Goal: Task Accomplishment & Management: Use online tool/utility

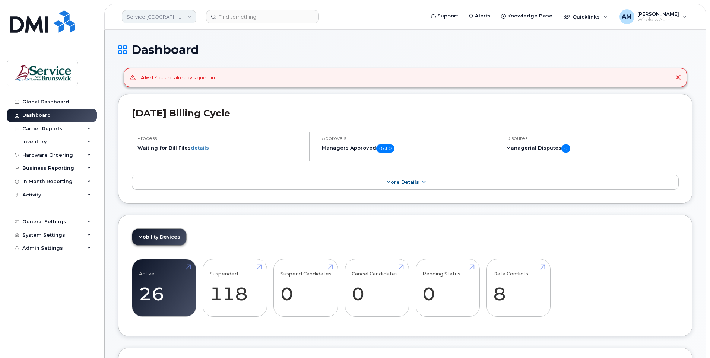
drag, startPoint x: 186, startPoint y: 11, endPoint x: 183, endPoint y: 13, distance: 4.2
click at [186, 11] on link "Service New Brunswick (SNB)" at bounding box center [159, 16] width 74 height 13
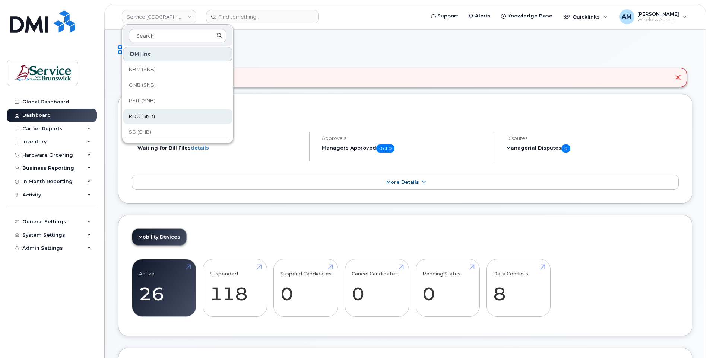
scroll to position [361, 0]
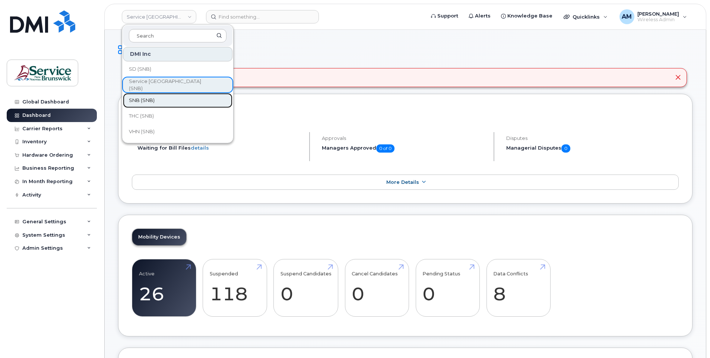
click at [164, 103] on link "SNB (SNB)" at bounding box center [177, 100] width 109 height 15
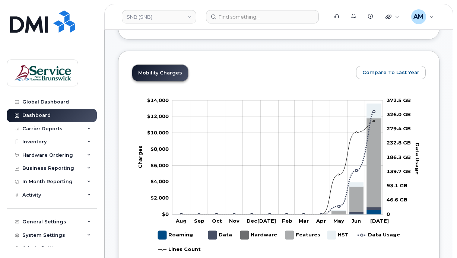
scroll to position [149, 0]
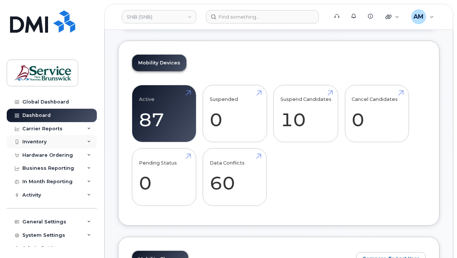
click at [45, 142] on div "Inventory" at bounding box center [34, 142] width 24 height 6
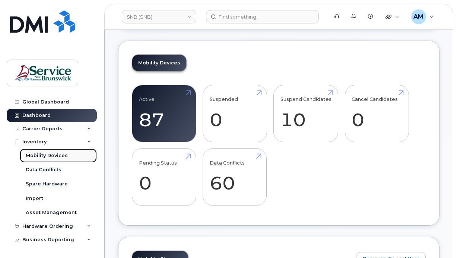
click at [47, 155] on div "Mobility Devices" at bounding box center [47, 155] width 42 height 7
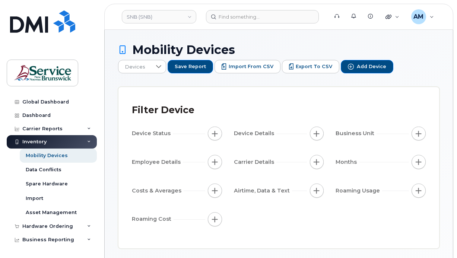
click at [36, 140] on div "Inventory" at bounding box center [34, 142] width 24 height 6
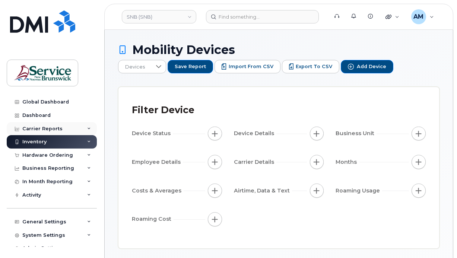
click at [46, 126] on div "Carrier Reports" at bounding box center [42, 129] width 40 height 6
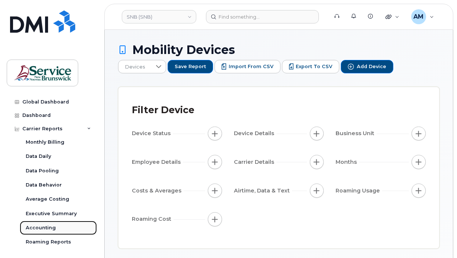
click at [45, 227] on div "Accounting" at bounding box center [41, 228] width 30 height 7
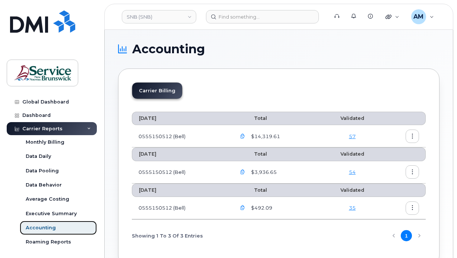
scroll to position [45, 0]
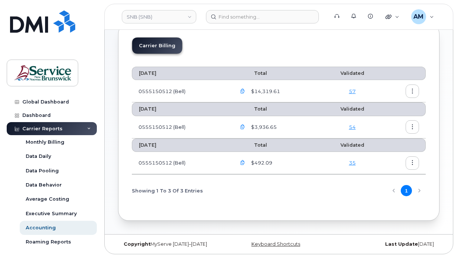
click at [243, 91] on icon "button" at bounding box center [242, 91] width 5 height 5
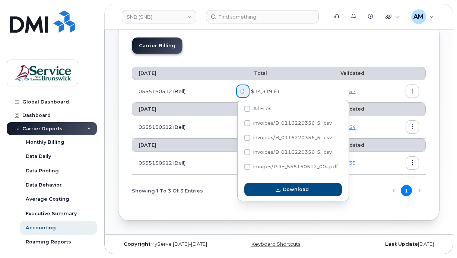
click at [397, 91] on td at bounding box center [404, 91] width 43 height 22
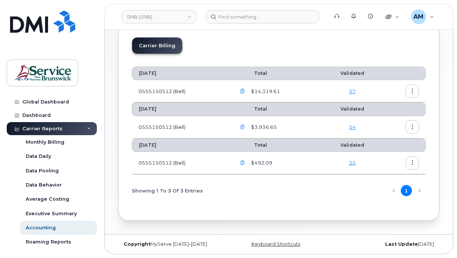
click at [414, 94] on button "button" at bounding box center [412, 91] width 13 height 13
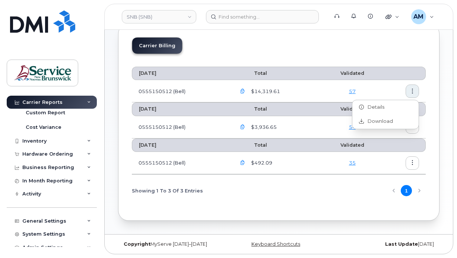
scroll to position [0, 0]
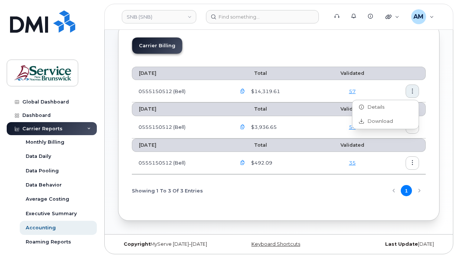
click at [36, 131] on div "Carrier Reports" at bounding box center [42, 129] width 40 height 6
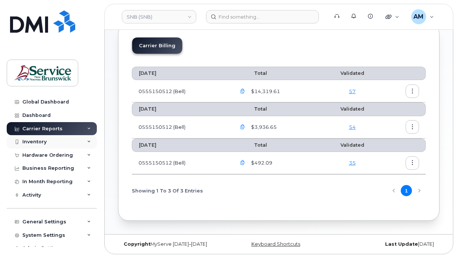
click at [38, 140] on div "Inventory" at bounding box center [34, 142] width 24 height 6
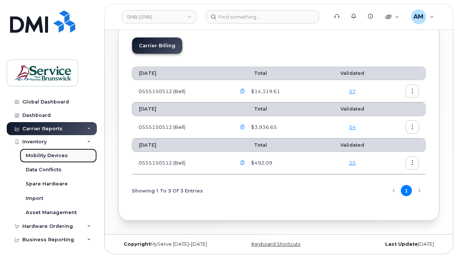
click at [46, 155] on div "Mobility Devices" at bounding box center [47, 155] width 42 height 7
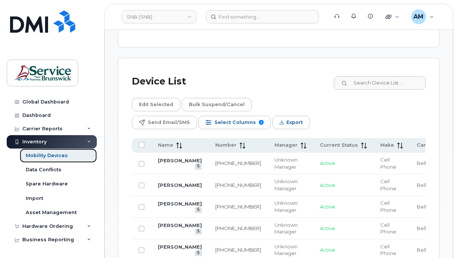
scroll to position [484, 0]
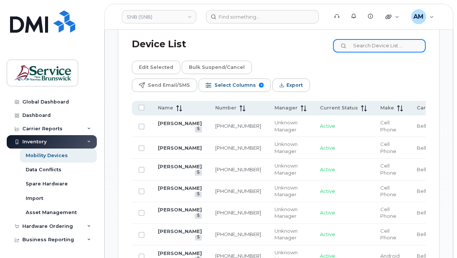
click at [394, 48] on input at bounding box center [379, 45] width 93 height 13
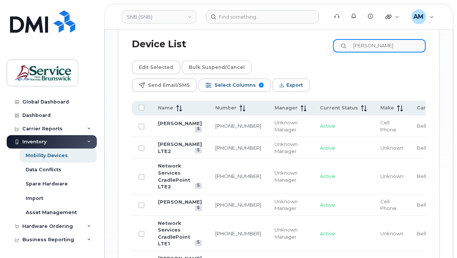
drag, startPoint x: 390, startPoint y: 47, endPoint x: 304, endPoint y: 41, distance: 86.6
click at [304, 41] on div "Device List morris" at bounding box center [279, 44] width 294 height 19
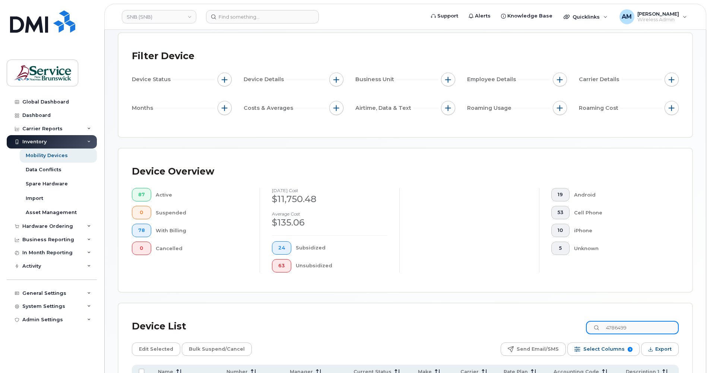
scroll to position [127, 0]
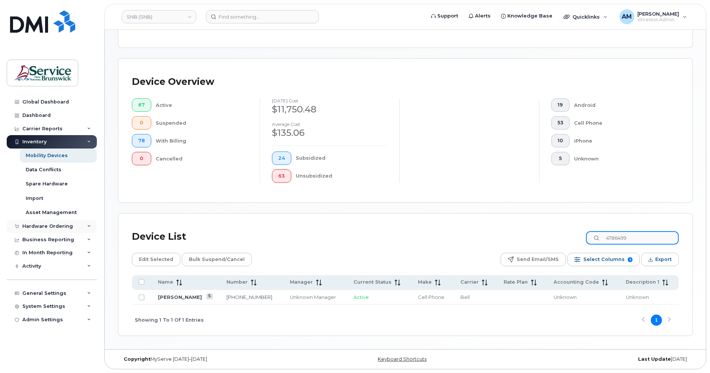
type input "4786499"
click at [142, 297] on input "Row Unselected" at bounding box center [142, 298] width 6 height 6
checkbox input "true"
click at [144, 298] on input "Row Selected" at bounding box center [142, 298] width 6 height 6
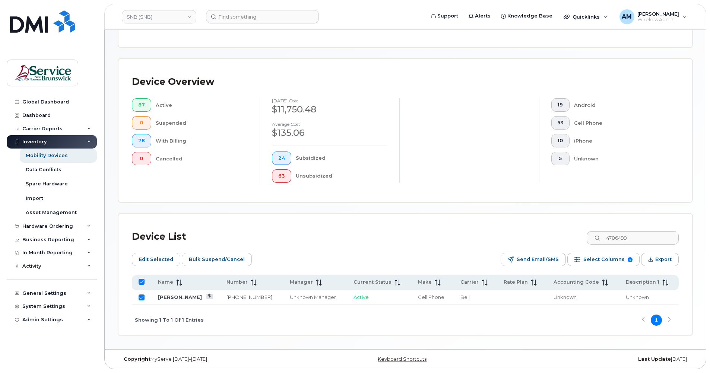
checkbox input "false"
click at [169, 297] on link "[PERSON_NAME]" at bounding box center [180, 297] width 44 height 6
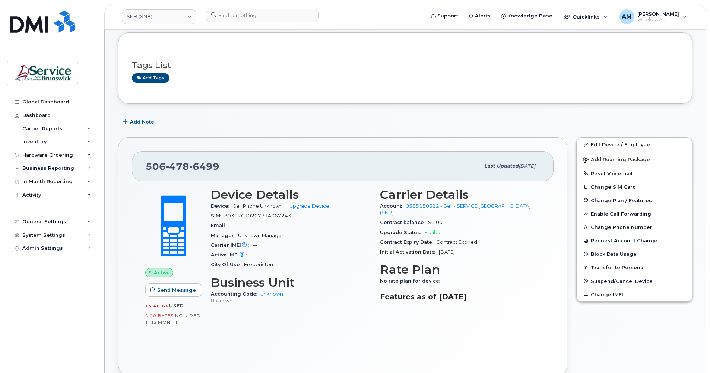
scroll to position [74, 0]
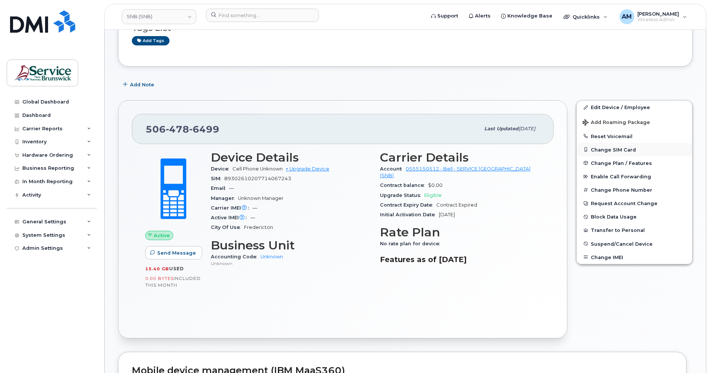
drag, startPoint x: 671, startPoint y: 321, endPoint x: 626, endPoint y: 152, distance: 175.4
click at [671, 319] on div "Edit Device / Employee Add Roaming Package Reset Voicemail Change SIM Card Chan…" at bounding box center [634, 219] width 125 height 247
click at [620, 109] on link "Edit Device / Employee" at bounding box center [634, 107] width 115 height 13
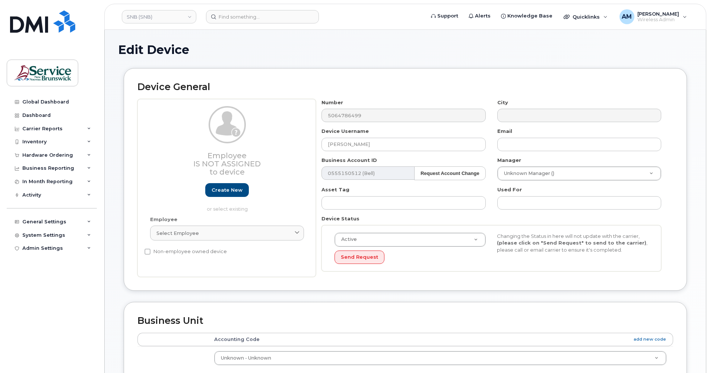
select select "34535611"
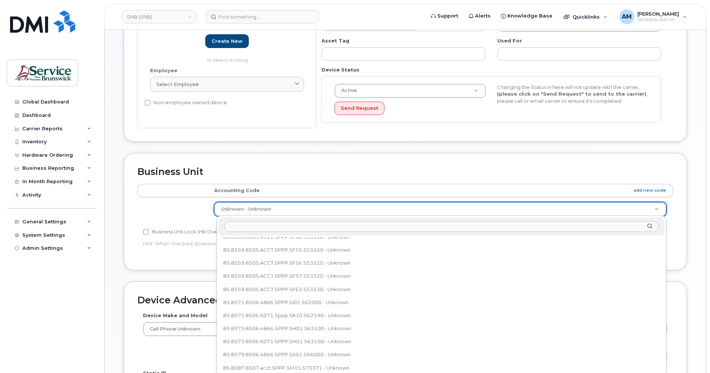
scroll to position [302, 0]
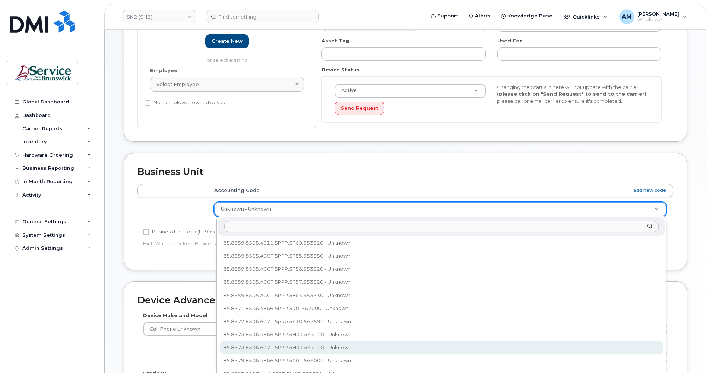
click at [258, 228] on input "text" at bounding box center [441, 226] width 434 height 11
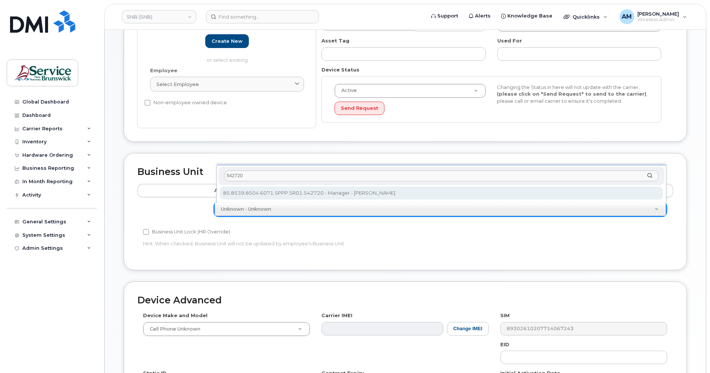
type input "542720"
select select "34626610"
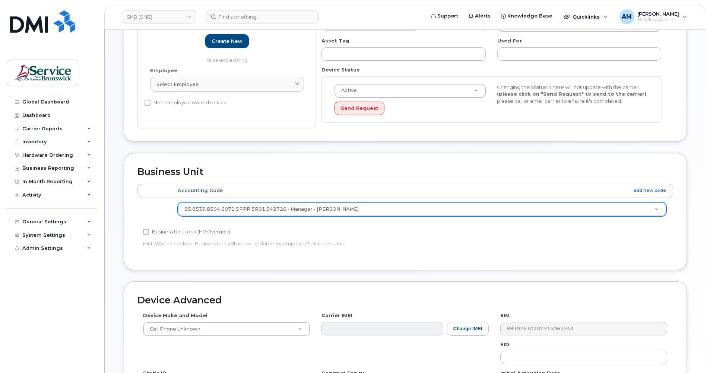
scroll to position [279, 0]
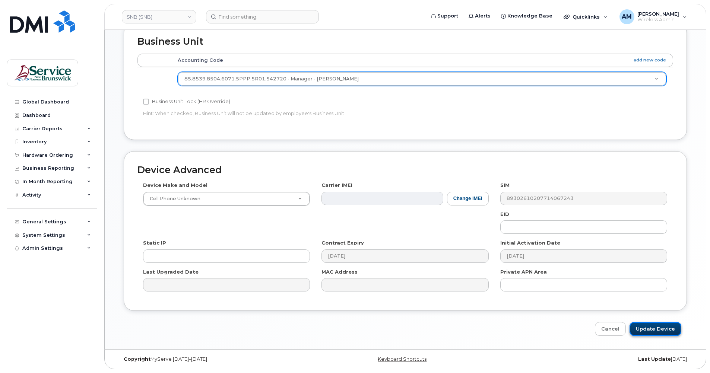
click at [654, 330] on input "Update Device" at bounding box center [655, 329] width 52 height 14
type input "Saving..."
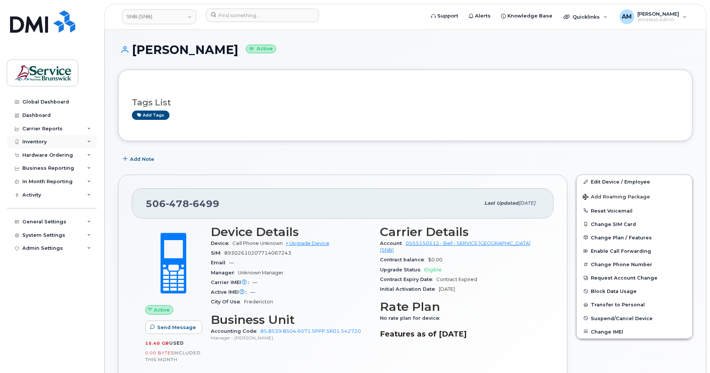
click at [48, 142] on div "Inventory" at bounding box center [52, 141] width 90 height 13
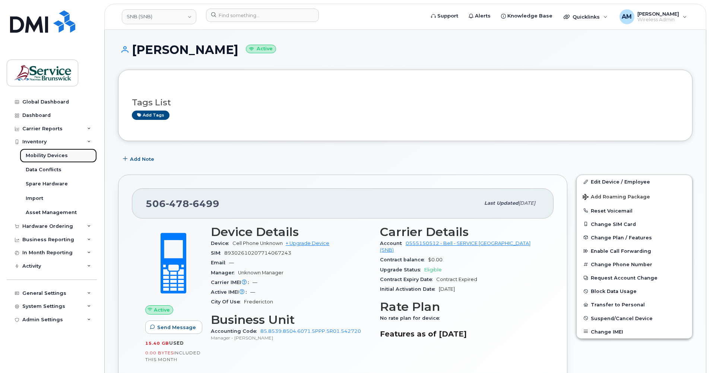
click at [57, 150] on link "Mobility Devices" at bounding box center [58, 156] width 77 height 14
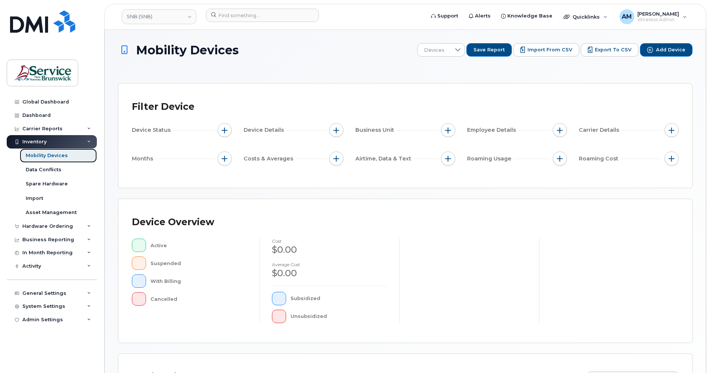
scroll to position [152, 0]
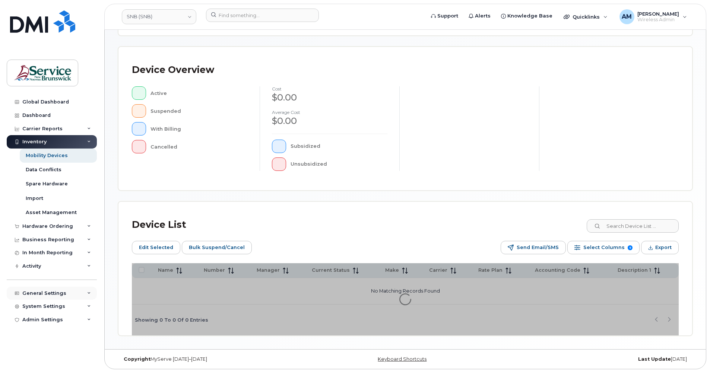
click at [48, 304] on div "System Settings" at bounding box center [43, 307] width 43 height 6
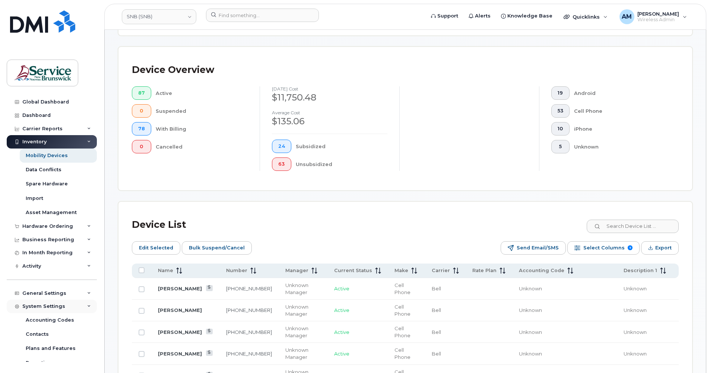
scroll to position [92, 0]
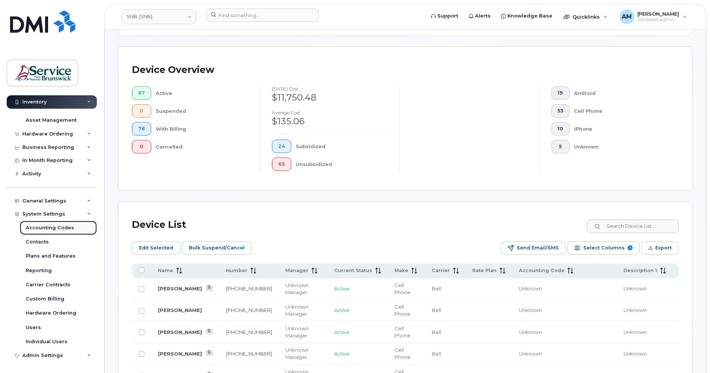
click at [62, 228] on div "Accounting Codes" at bounding box center [50, 228] width 48 height 7
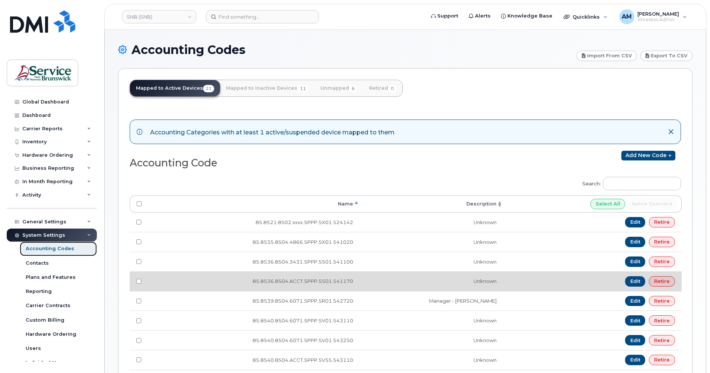
drag, startPoint x: 72, startPoint y: 246, endPoint x: 420, endPoint y: 277, distance: 348.9
click at [72, 247] on link "Accounting Codes" at bounding box center [58, 249] width 77 height 14
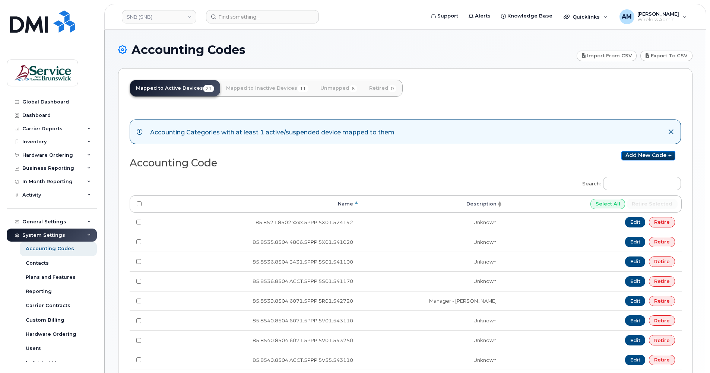
drag, startPoint x: 650, startPoint y: 158, endPoint x: 629, endPoint y: 176, distance: 26.9
click at [650, 158] on link "Add new code" at bounding box center [648, 156] width 54 height 10
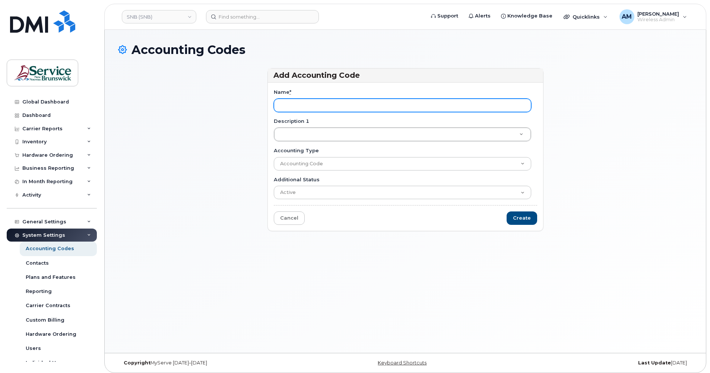
click at [316, 107] on input "Name *" at bounding box center [402, 105] width 257 height 13
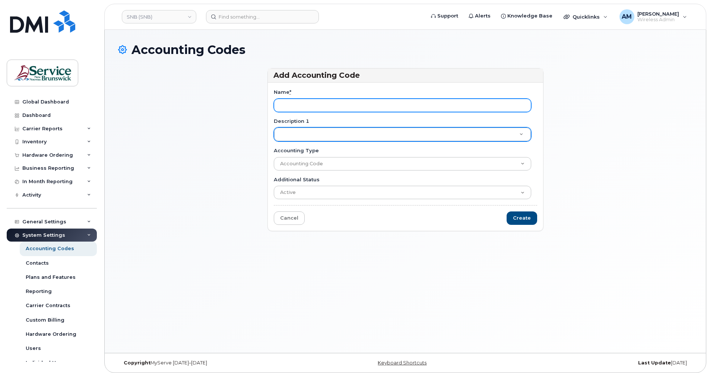
click at [312, 108] on input "Name *" at bounding box center [402, 105] width 257 height 13
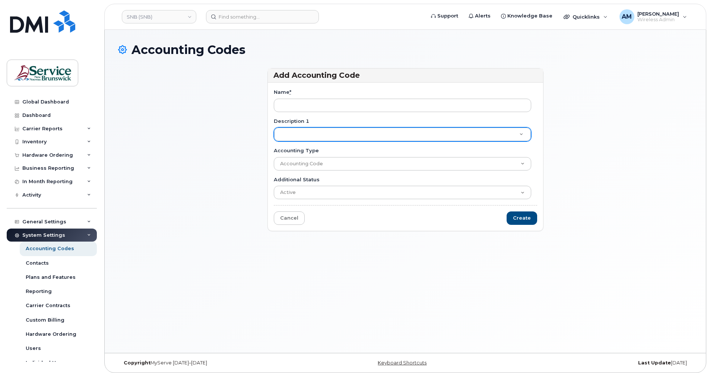
click at [331, 98] on div "Name *" at bounding box center [405, 100] width 263 height 23
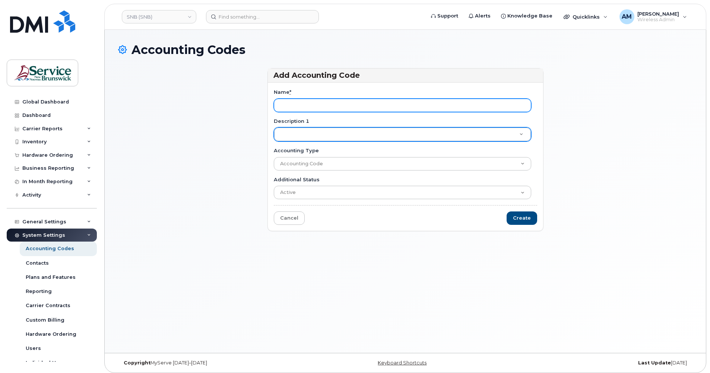
click at [333, 103] on input "Name *" at bounding box center [402, 105] width 257 height 13
paste input "8585398504ACCT5PPP0000542720"
type input "85.8539.8504.ACCT.5PPP.0000.542720"
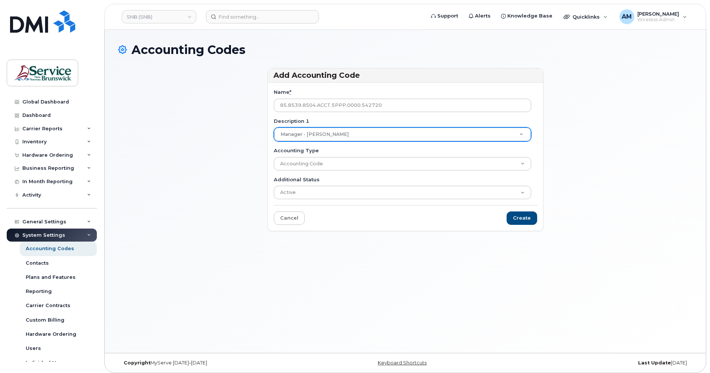
drag, startPoint x: 392, startPoint y: 272, endPoint x: 403, endPoint y: 267, distance: 11.2
click at [396, 272] on div "Accounting Codes Add Accounting Code Name * 85.8539.8504.ACCT.5PPP.0000.542720 …" at bounding box center [405, 191] width 601 height 323
click at [300, 217] on link "Cancel" at bounding box center [289, 219] width 31 height 14
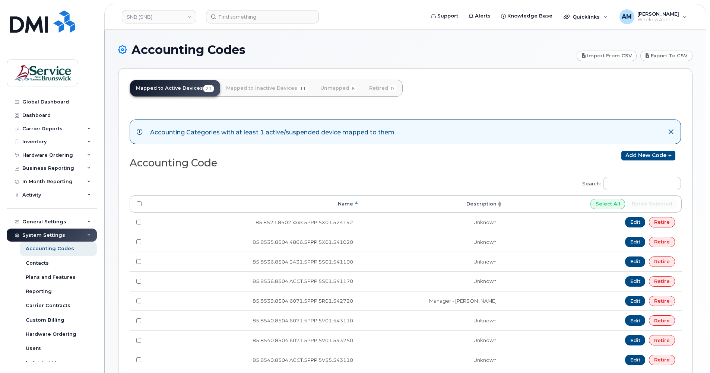
drag, startPoint x: 153, startPoint y: 173, endPoint x: 240, endPoint y: 206, distance: 92.8
click at [153, 173] on div "Search: Processing... Name Description Select All Retire selected 85.8521.8502.…" at bounding box center [405, 302] width 551 height 261
click at [362, 175] on div "Search: Processing... Name Description Select All Retire selected 85.8521.8502.…" at bounding box center [405, 302] width 551 height 261
click at [50, 263] on link "Contacts" at bounding box center [58, 263] width 77 height 14
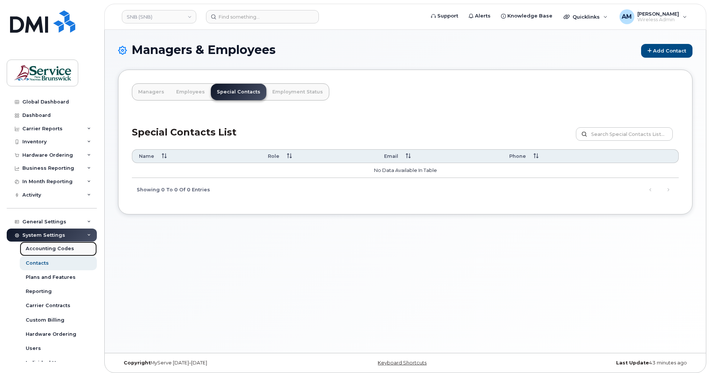
click at [44, 246] on div "Accounting Codes" at bounding box center [50, 248] width 48 height 7
click at [41, 142] on div "Inventory" at bounding box center [34, 142] width 24 height 6
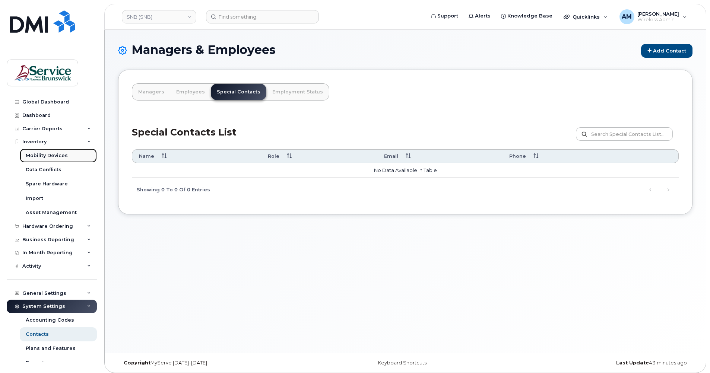
click at [44, 156] on div "Mobility Devices" at bounding box center [47, 155] width 42 height 7
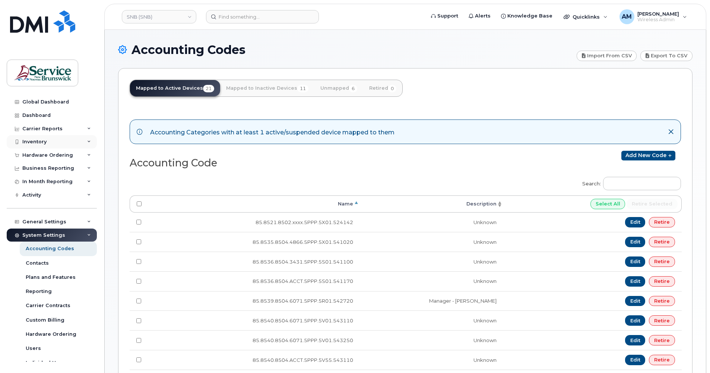
click at [41, 146] on div "Inventory" at bounding box center [52, 141] width 90 height 13
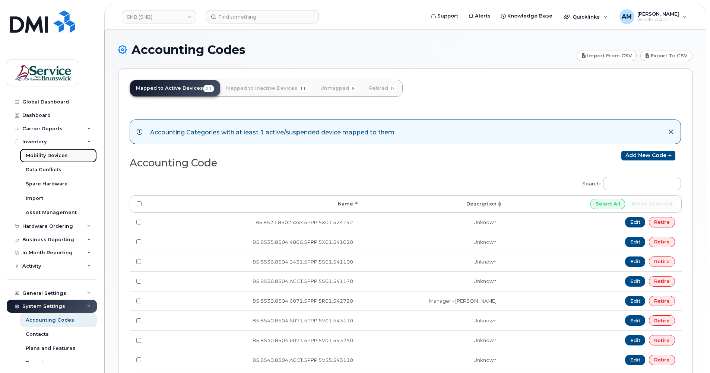
click at [41, 153] on div "Mobility Devices" at bounding box center [47, 155] width 42 height 7
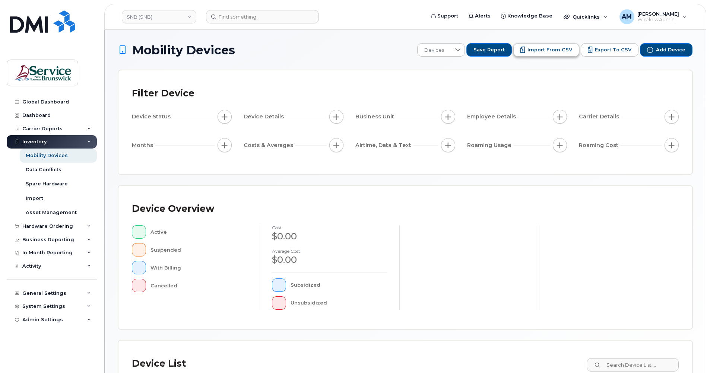
click at [552, 51] on span "Import from CSV" at bounding box center [549, 50] width 45 height 7
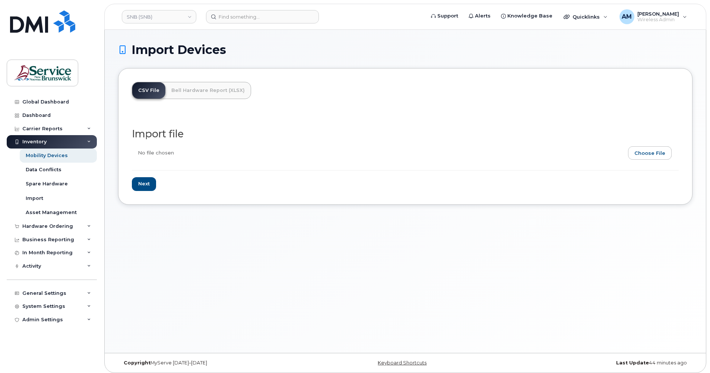
click at [648, 156] on input "file" at bounding box center [402, 154] width 541 height 17
type input "C:\fakepath\SNB (SNB) - Device Report - [DATE].csv"
click at [670, 149] on input "file" at bounding box center [402, 154] width 541 height 17
drag, startPoint x: 57, startPoint y: 150, endPoint x: 56, endPoint y: 158, distance: 7.6
click at [57, 150] on link "Mobility Devices" at bounding box center [58, 156] width 77 height 14
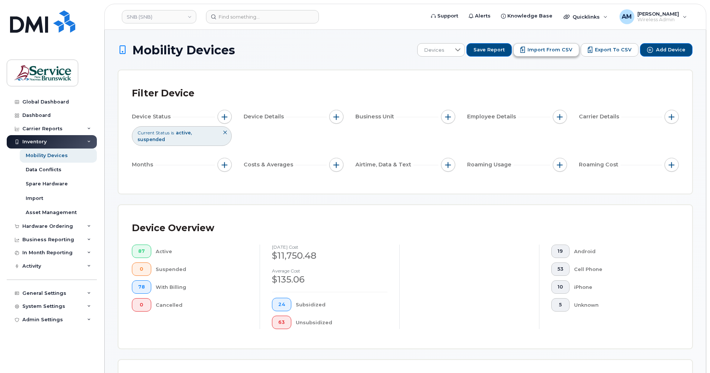
click at [558, 51] on span "Import from CSV" at bounding box center [549, 50] width 45 height 7
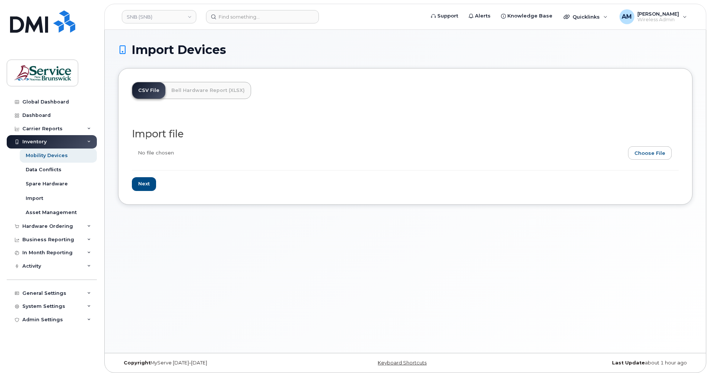
click at [653, 152] on input "file" at bounding box center [402, 154] width 541 height 17
type input "C:\fakepath\SNB (SNB) - Device Report - [DATE].csv"
click at [651, 152] on input "file" at bounding box center [402, 154] width 541 height 17
click at [657, 155] on input "file" at bounding box center [402, 154] width 541 height 17
type input "C:\fakepath\SNB (SNB) - Device Report - [DATE].csv"
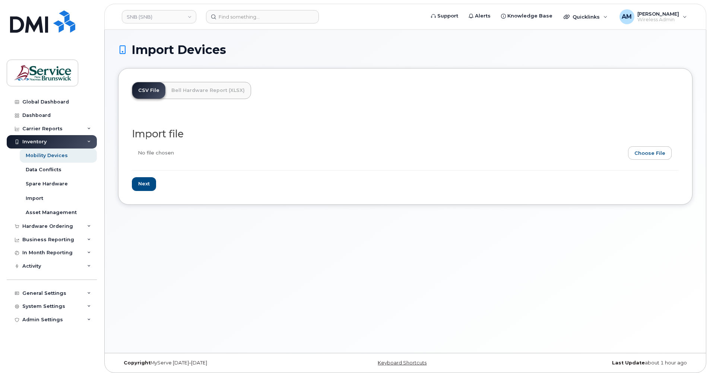
click at [264, 253] on div "Import Devices CSV File Bell Hardware Report (XLSX) Import file Next" at bounding box center [405, 191] width 601 height 323
click at [149, 186] on input "Next" at bounding box center [144, 184] width 24 height 14
type input "Loading..."
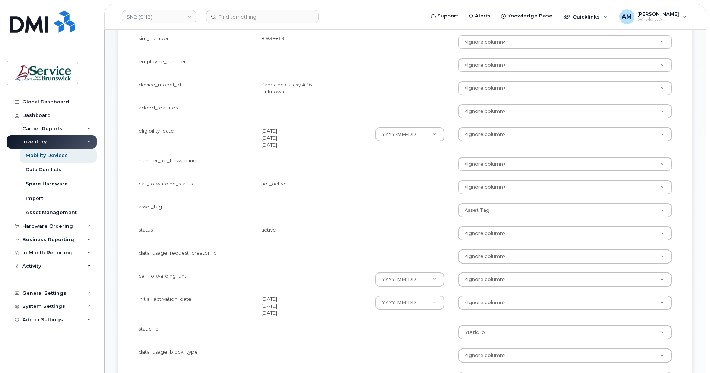
scroll to position [74, 0]
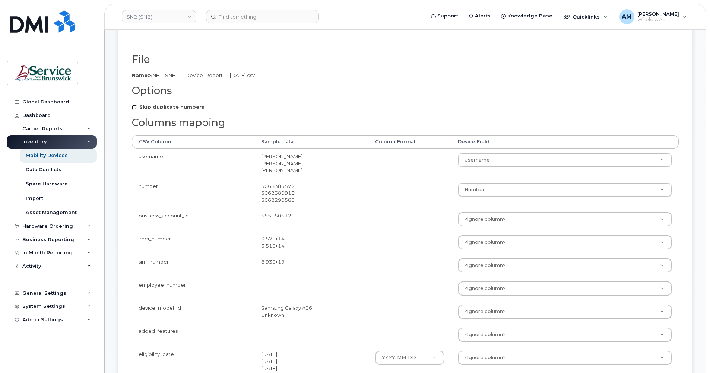
drag, startPoint x: 135, startPoint y: 108, endPoint x: 136, endPoint y: 112, distance: 4.4
click at [135, 108] on input "Skip duplicate numbers" at bounding box center [134, 107] width 5 height 5
checkbox input "true"
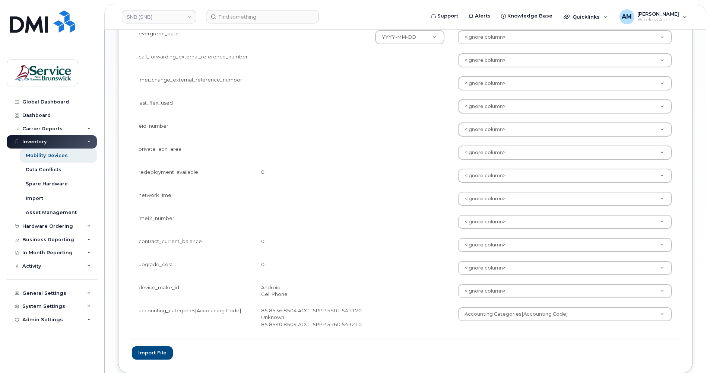
scroll to position [1092, 0]
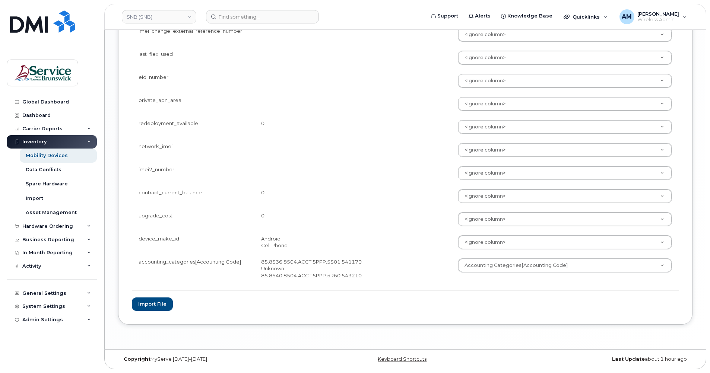
drag, startPoint x: 178, startPoint y: 332, endPoint x: 156, endPoint y: 317, distance: 26.8
click at [145, 307] on button "Import file" at bounding box center [152, 305] width 41 height 14
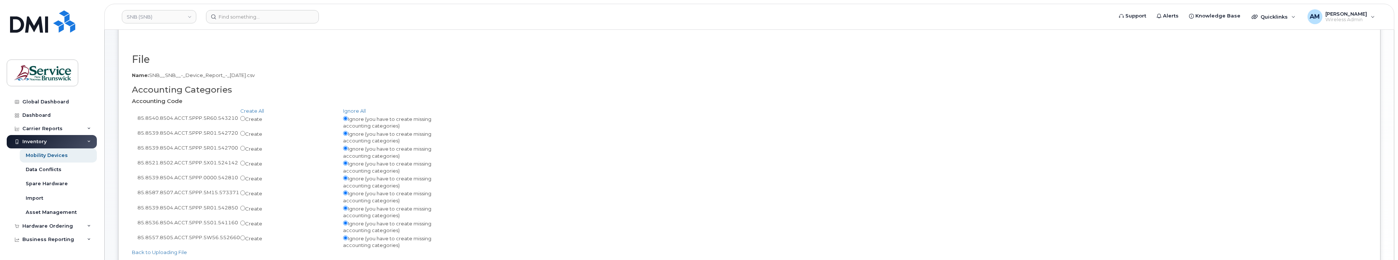
scroll to position [112, 0]
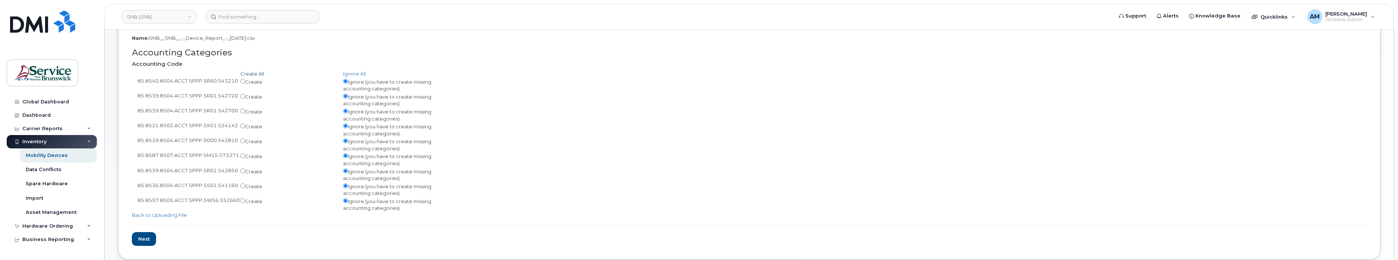
click at [248, 73] on link "Create All" at bounding box center [252, 74] width 24 height 6
radio input "true"
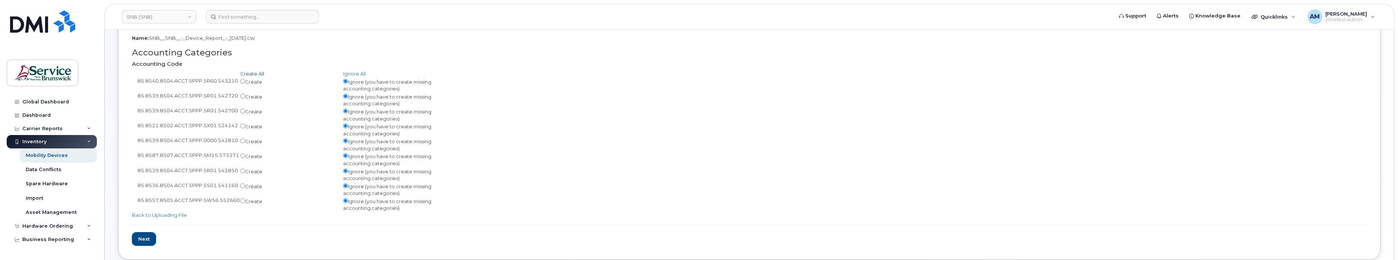
radio input "true"
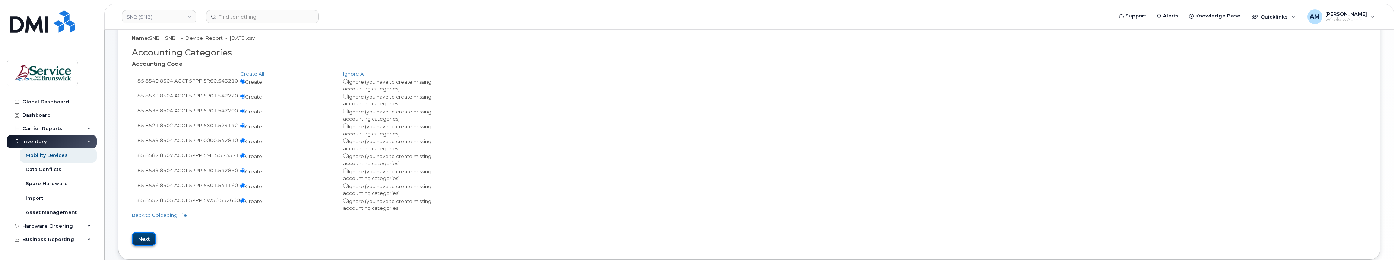
click at [145, 241] on input "Next" at bounding box center [144, 239] width 24 height 14
type input "Loading..."
